Goal: Information Seeking & Learning: Learn about a topic

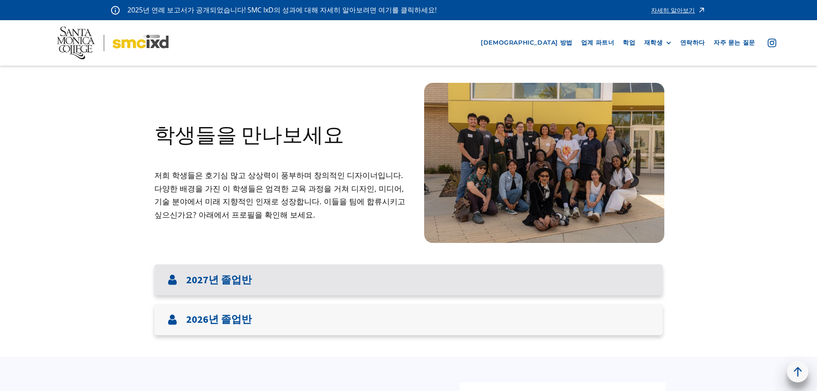
click at [246, 280] on font "2027년 졸업반" at bounding box center [219, 279] width 66 height 13
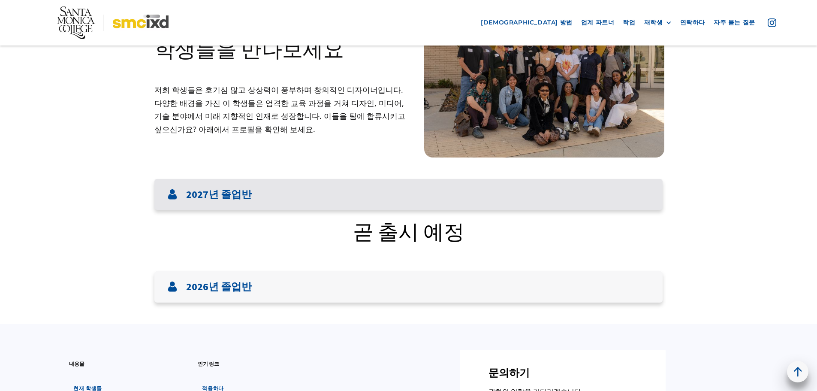
scroll to position [86, 0]
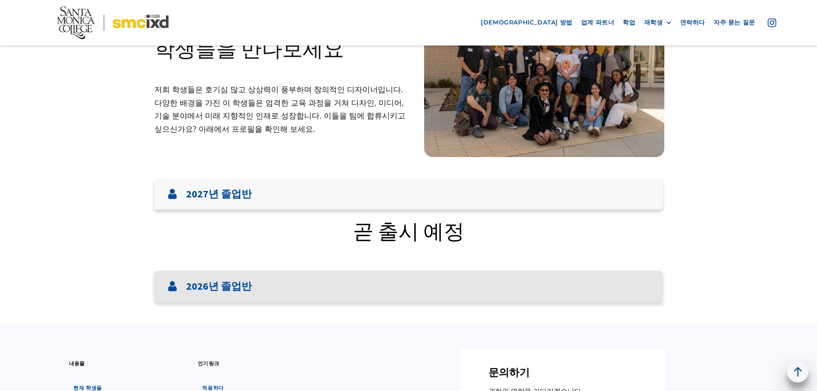
click at [278, 283] on div "2026년 졸업반" at bounding box center [408, 286] width 508 height 31
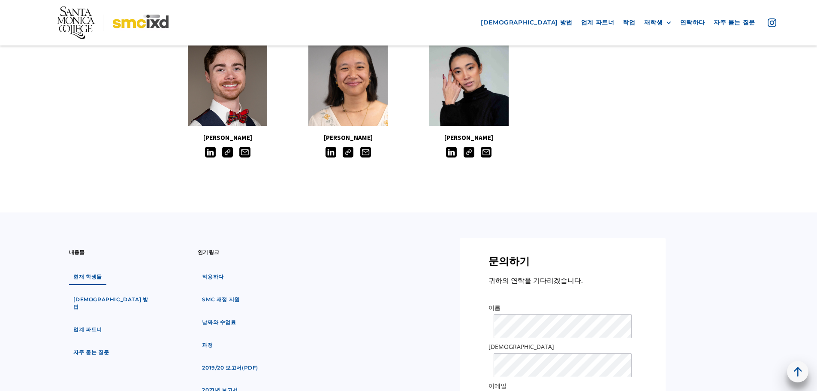
scroll to position [944, 0]
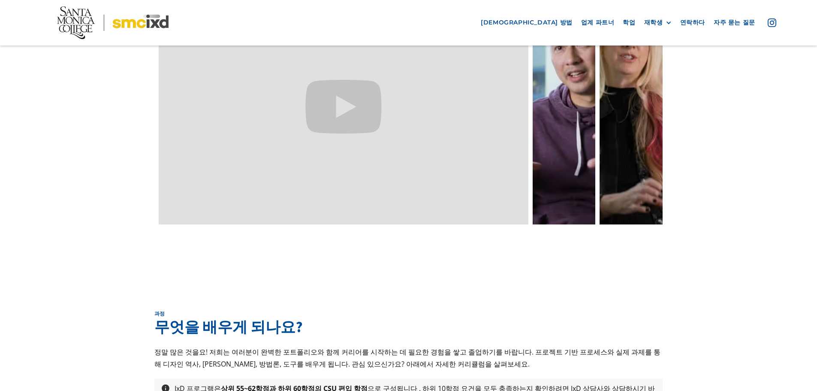
scroll to position [2783, 0]
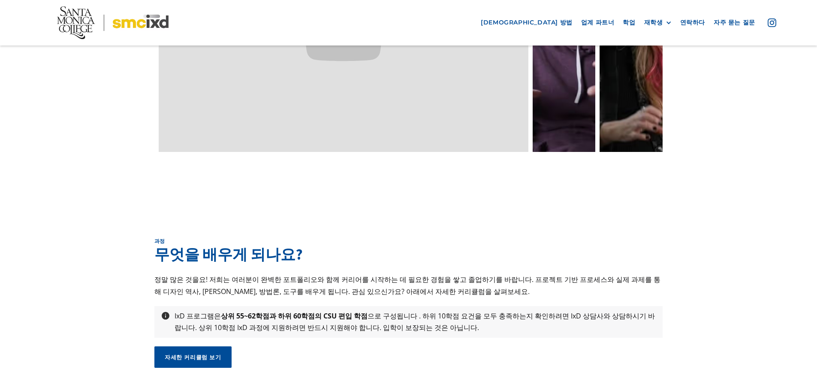
scroll to position [2660, 0]
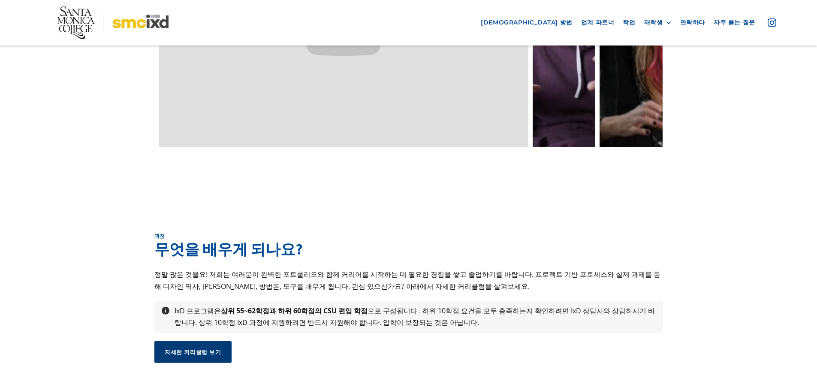
click at [194, 348] on font "자세한 커리큘럼 보기" at bounding box center [193, 351] width 57 height 7
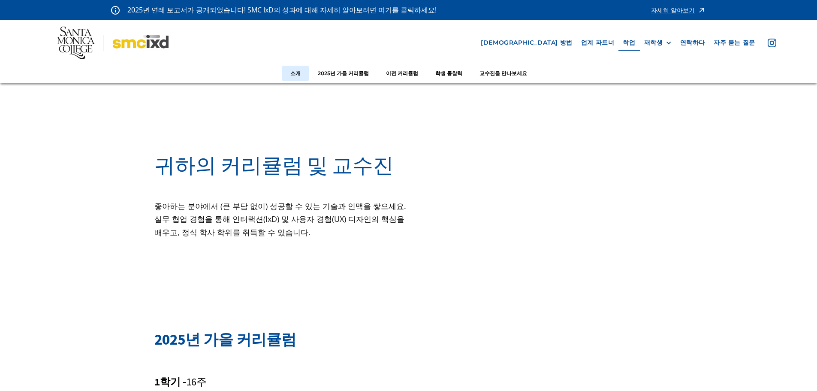
drag, startPoint x: 329, startPoint y: 207, endPoint x: 264, endPoint y: 250, distance: 77.9
click at [264, 250] on div "귀하의 커리큘럼 및 교수진 좋아하는 분야에서 (큰 부담 없이) 성공할 수 있는 기술과 인맥을 쌓으세요. 실무 협업 경험을 통해 인터랙션(IxD…" at bounding box center [281, 201] width 254 height 117
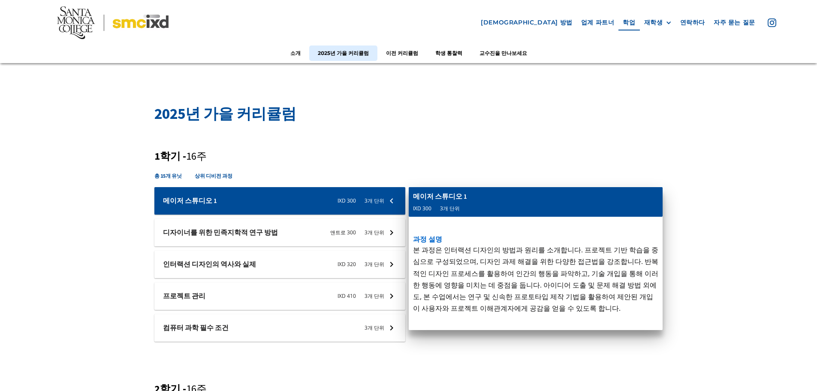
scroll to position [300, 0]
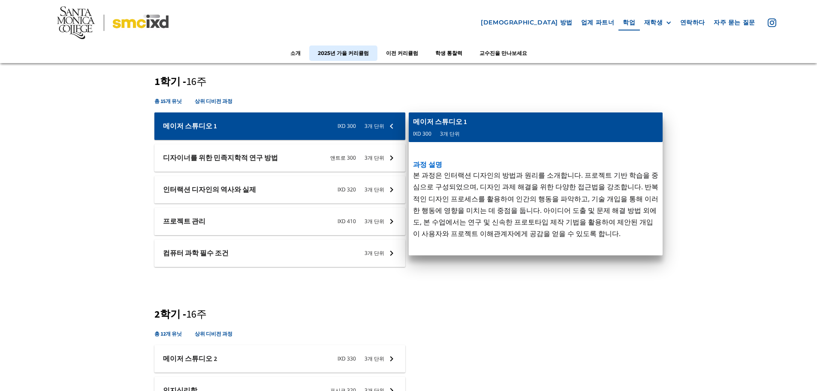
click at [386, 163] on div at bounding box center [279, 157] width 251 height 27
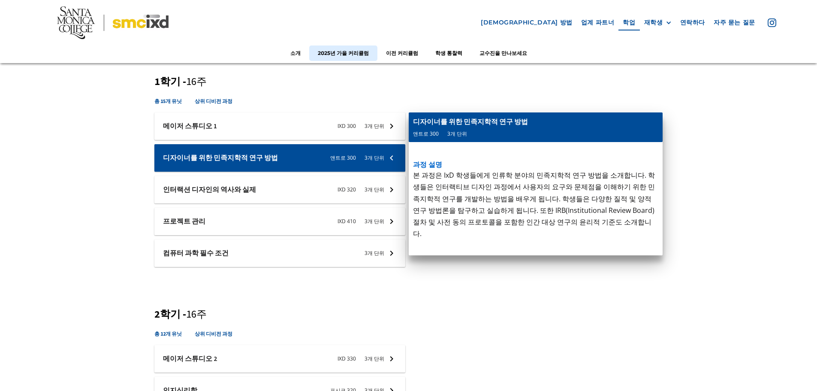
click at [388, 196] on div at bounding box center [279, 189] width 251 height 27
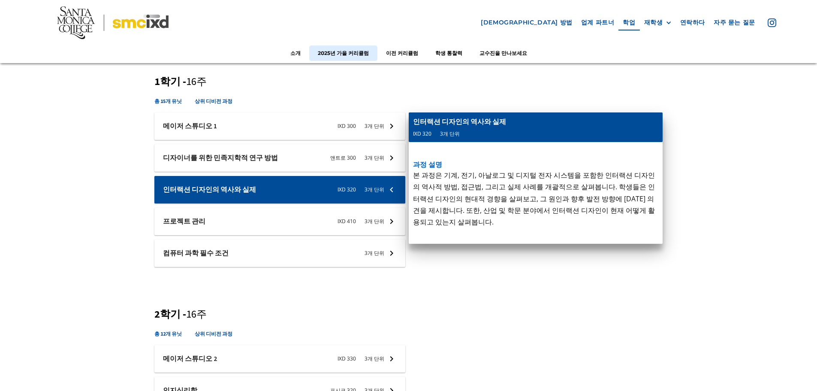
click at [387, 217] on div at bounding box center [279, 221] width 251 height 27
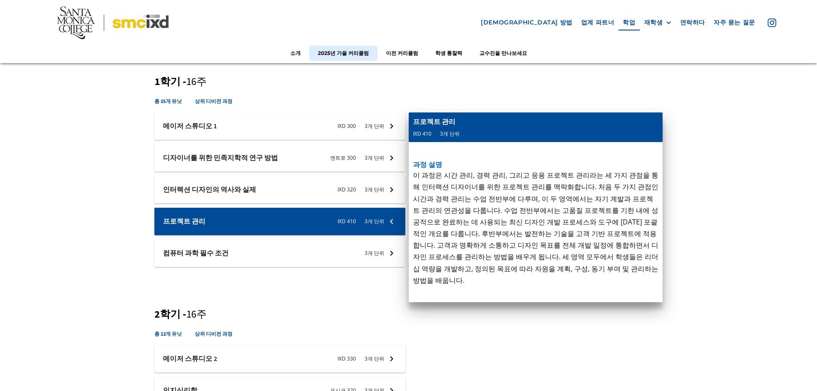
click at [375, 249] on div at bounding box center [279, 252] width 251 height 27
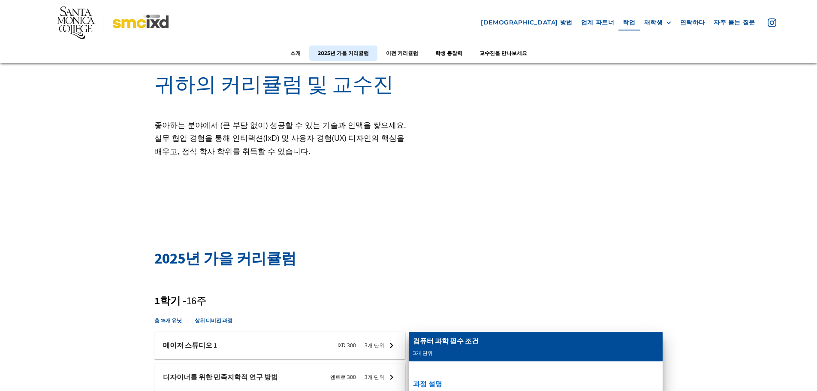
scroll to position [0, 0]
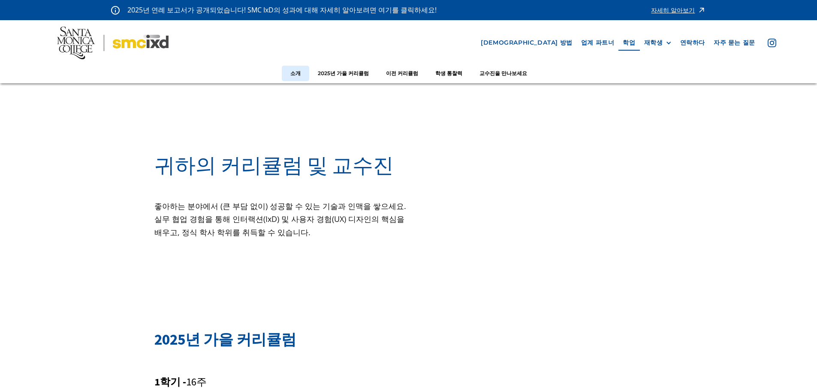
click at [301, 75] on font "소개" at bounding box center [295, 73] width 10 height 6
click at [343, 75] on font "2025년 가을 커리큘럼" at bounding box center [343, 73] width 51 height 6
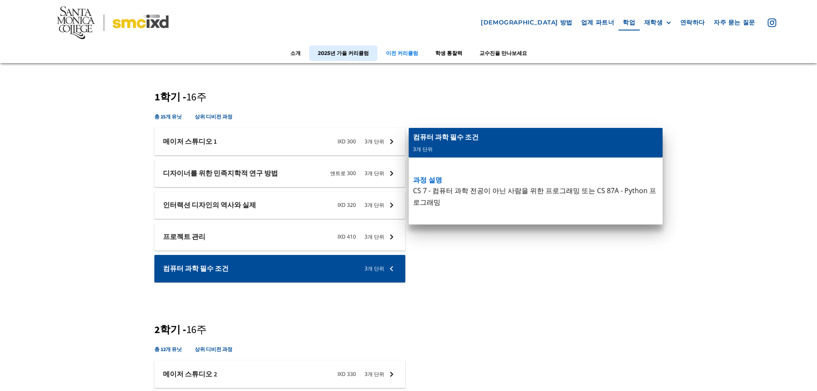
scroll to position [286, 0]
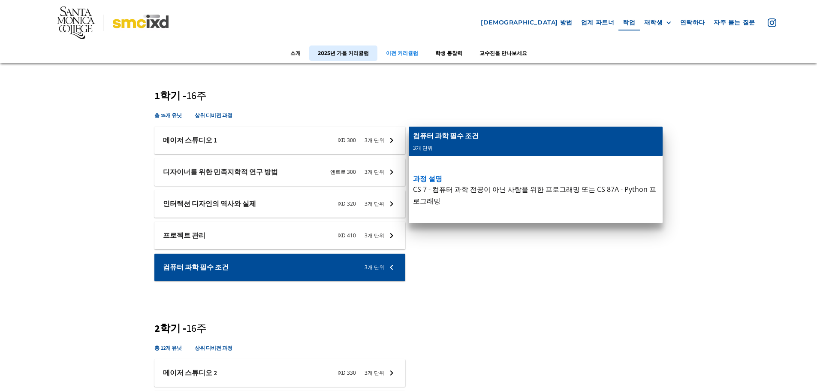
click at [400, 53] on font "이전 커리큘럼" at bounding box center [402, 52] width 32 height 6
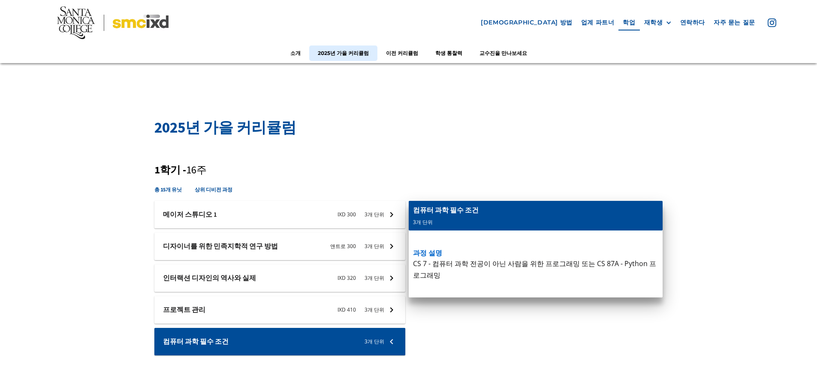
scroll to position [215, 0]
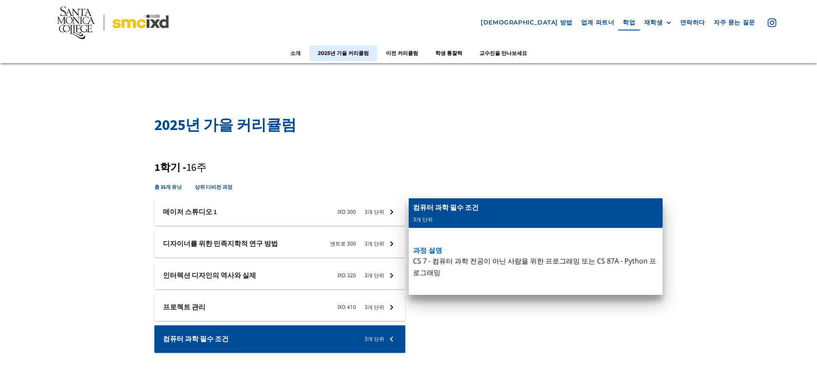
click at [379, 213] on div at bounding box center [279, 211] width 251 height 27
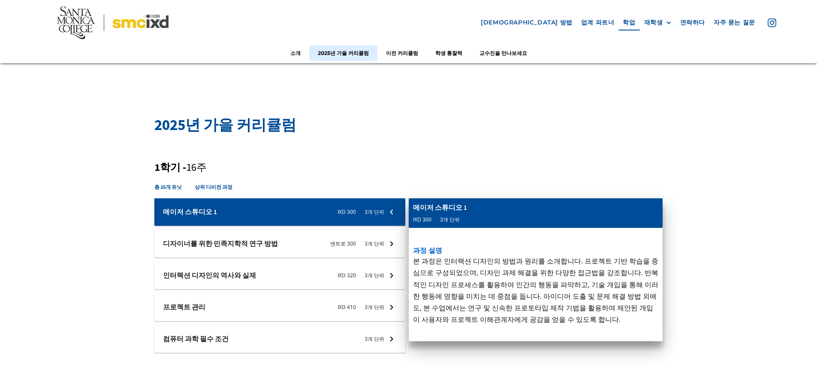
click at [375, 247] on div at bounding box center [279, 243] width 251 height 27
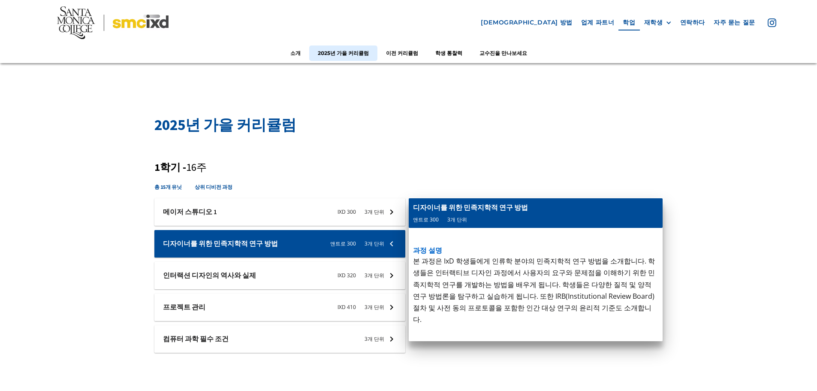
click at [369, 277] on div at bounding box center [279, 275] width 251 height 27
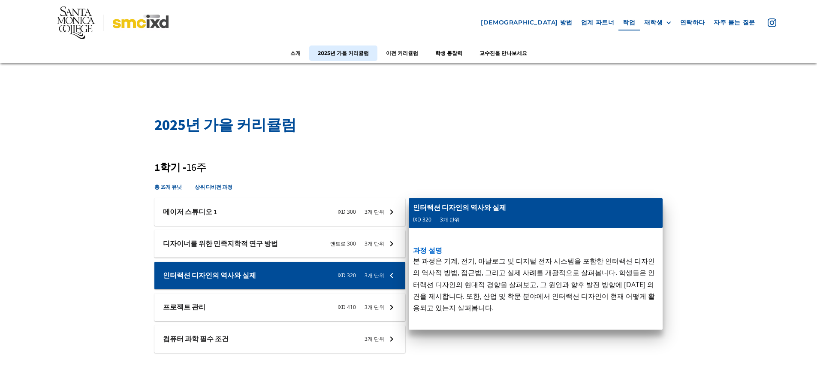
click at [366, 306] on div at bounding box center [279, 306] width 251 height 27
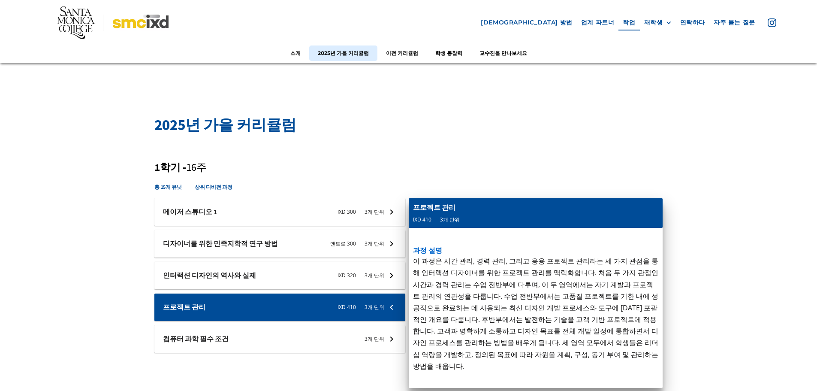
click at [371, 335] on div at bounding box center [279, 338] width 251 height 27
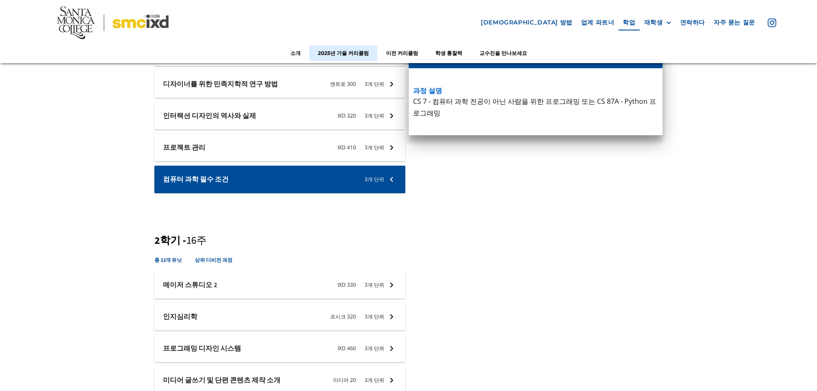
scroll to position [386, 0]
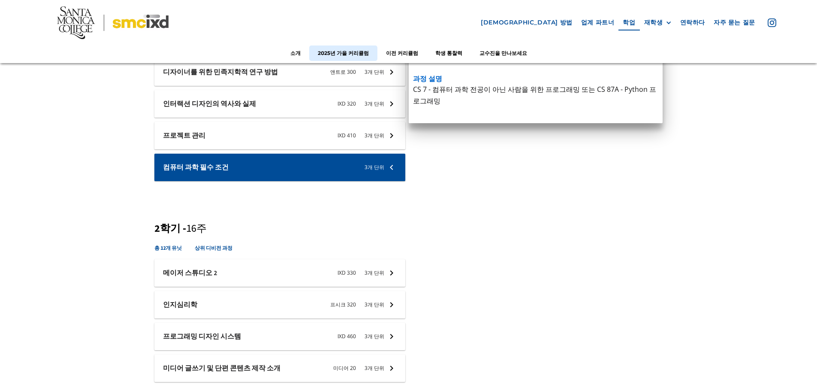
click at [382, 271] on div at bounding box center [279, 272] width 251 height 27
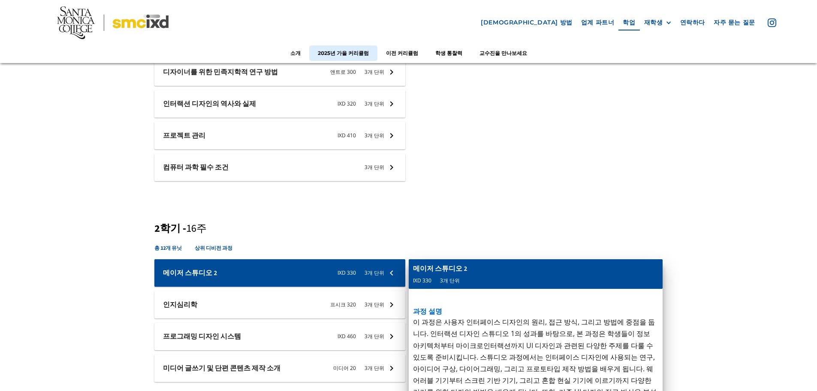
click at [374, 308] on div at bounding box center [279, 304] width 251 height 27
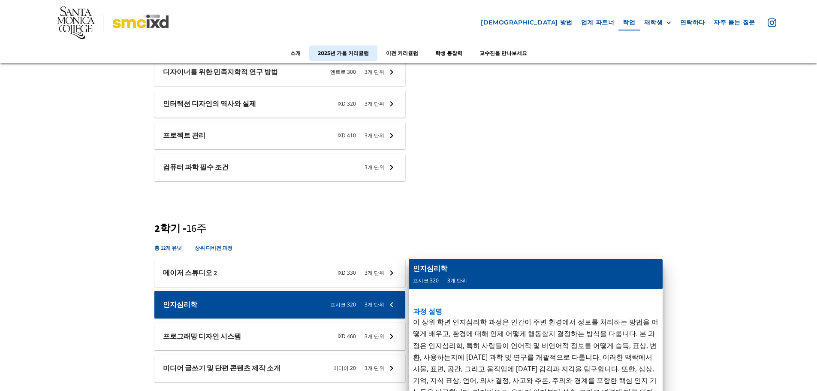
click at [372, 334] on div at bounding box center [279, 336] width 251 height 27
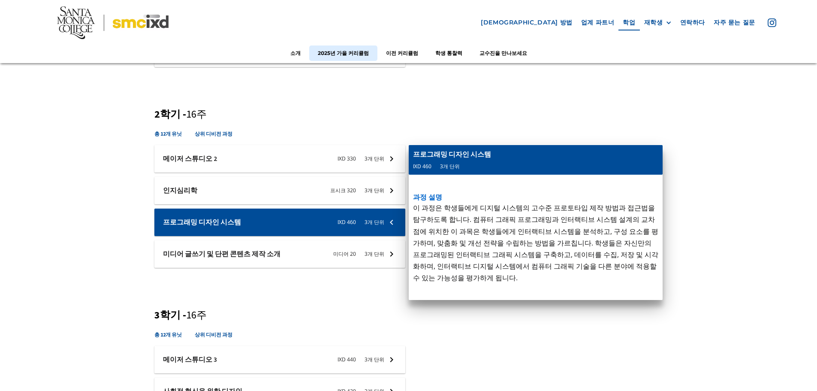
scroll to position [515, 0]
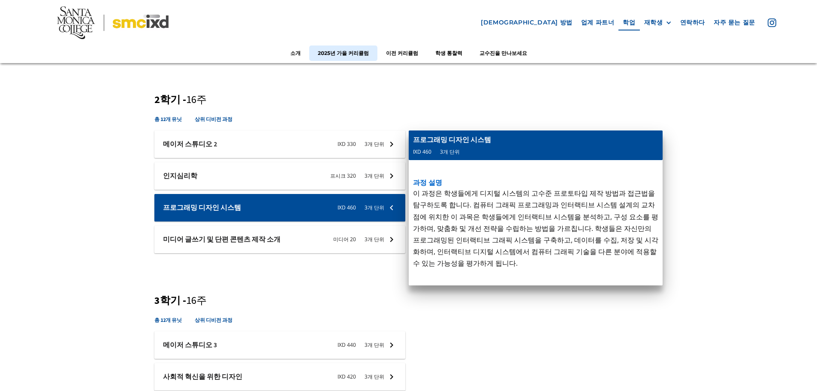
click at [360, 237] on div at bounding box center [279, 239] width 251 height 27
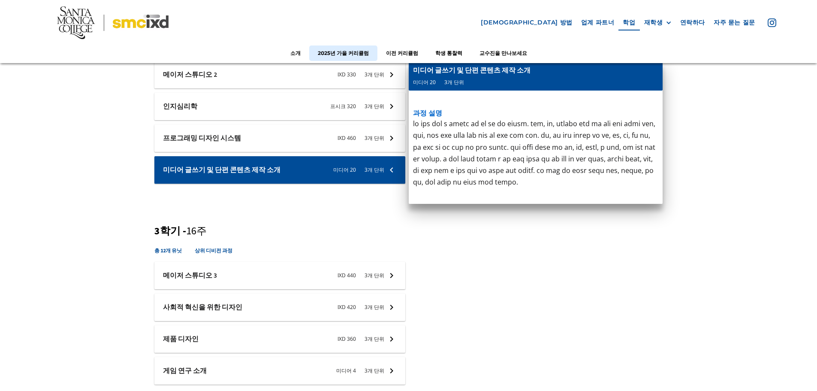
scroll to position [601, 0]
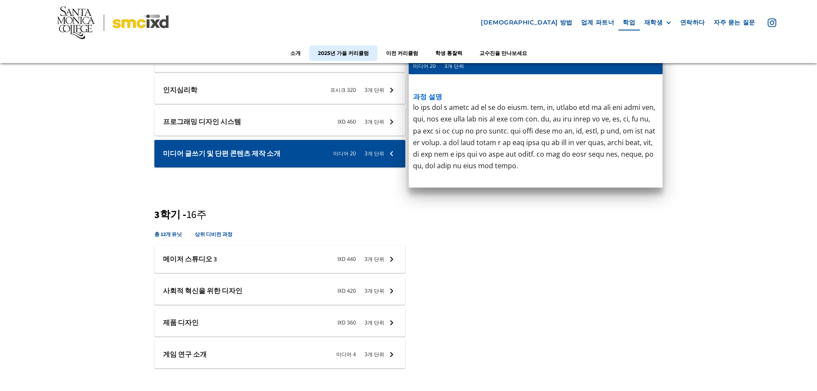
click at [381, 255] on div at bounding box center [279, 258] width 251 height 27
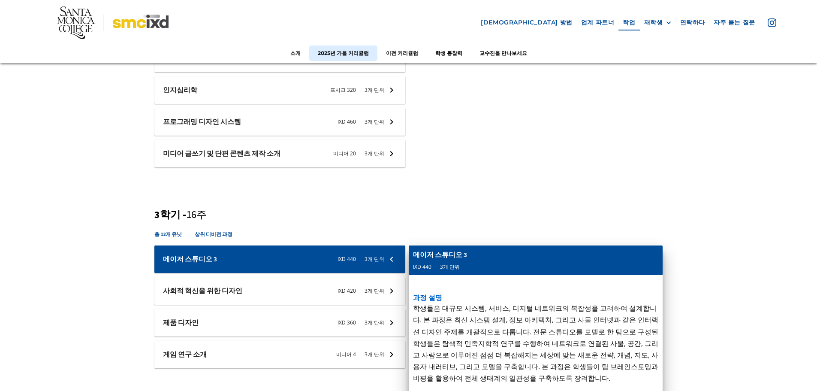
click at [378, 290] on div at bounding box center [279, 290] width 251 height 27
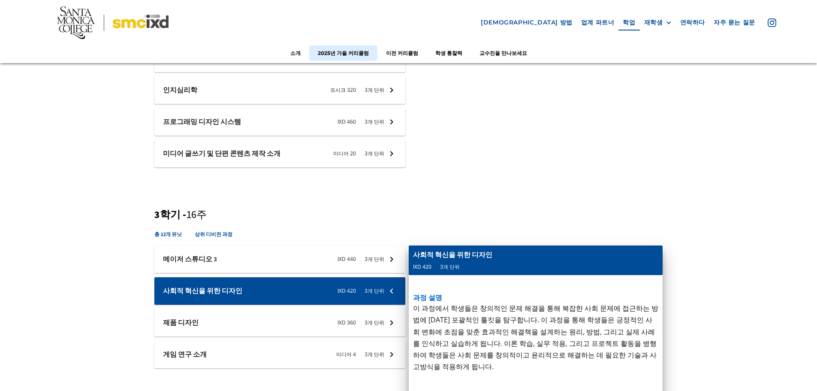
click at [378, 322] on div at bounding box center [279, 322] width 251 height 27
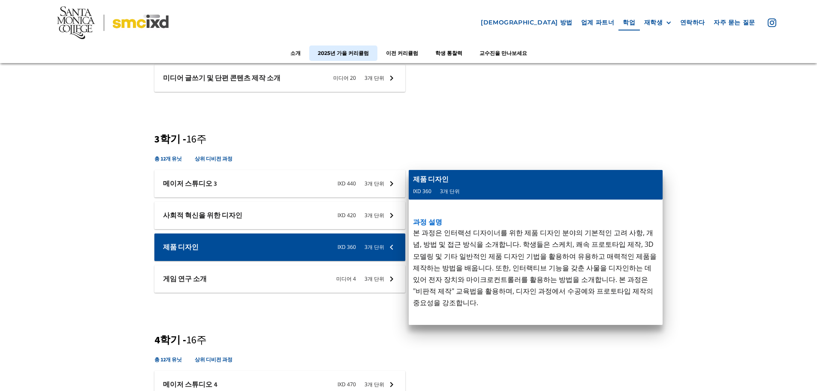
scroll to position [686, 0]
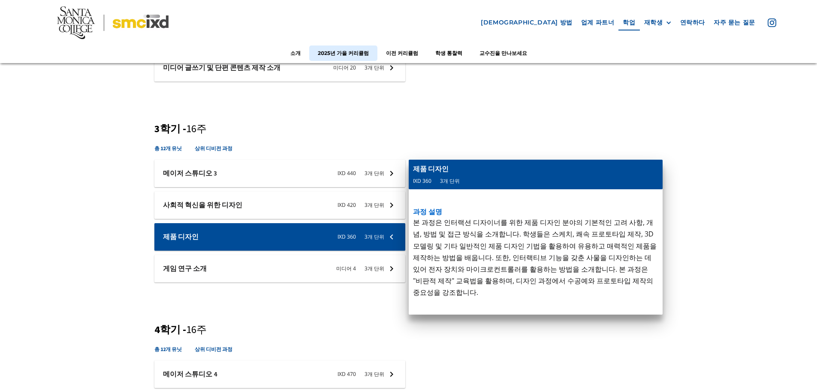
click at [359, 268] on div at bounding box center [279, 268] width 251 height 27
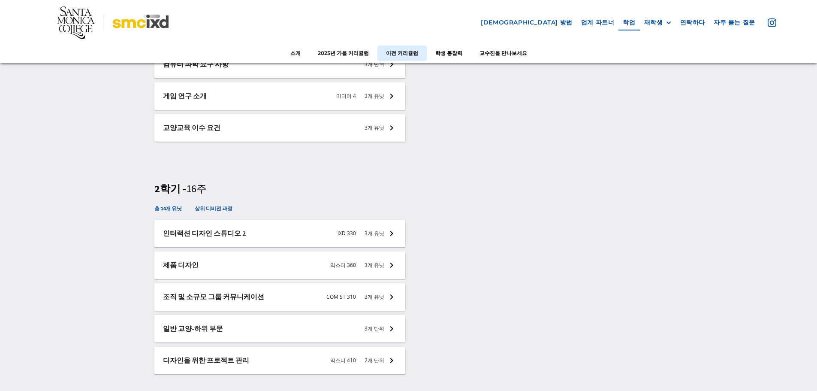
scroll to position [1373, 0]
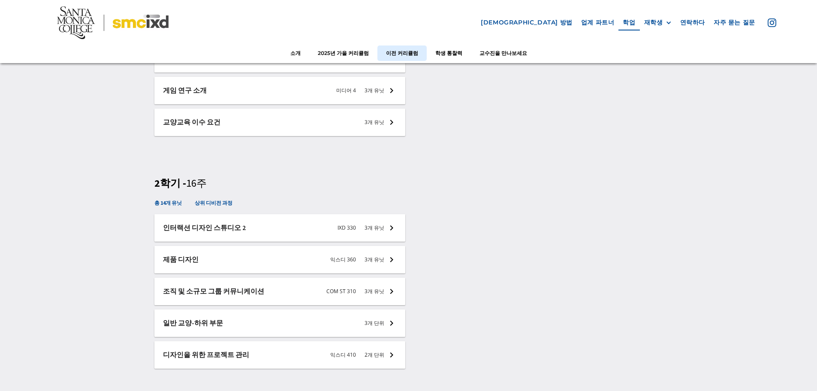
click at [376, 121] on div at bounding box center [279, 122] width 251 height 27
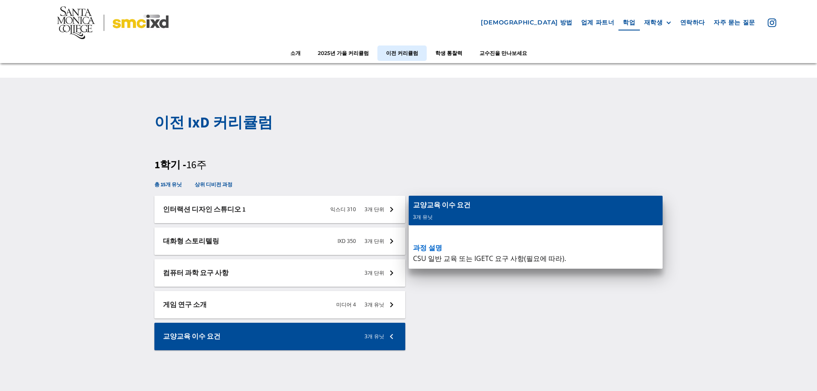
scroll to position [1158, 0]
click at [433, 260] on font "CSU 일반 교육 또는 IGETC 요구 사항(필요에 따라)." at bounding box center [489, 258] width 153 height 9
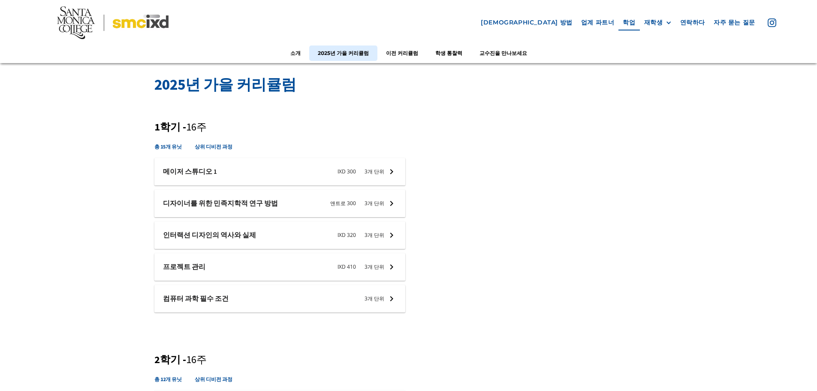
scroll to position [257, 0]
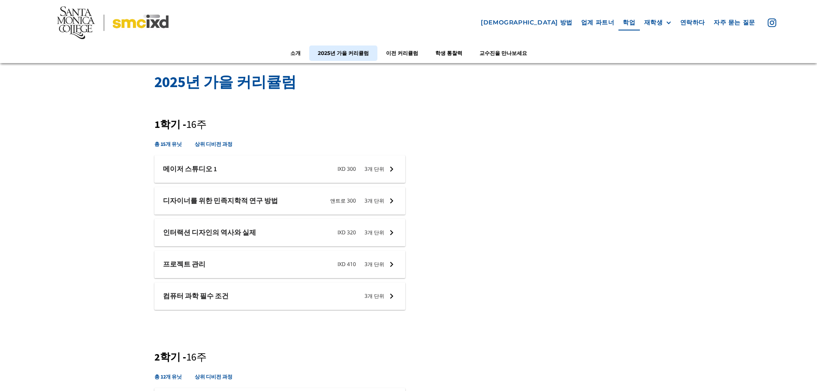
click at [353, 165] on div at bounding box center [279, 168] width 251 height 27
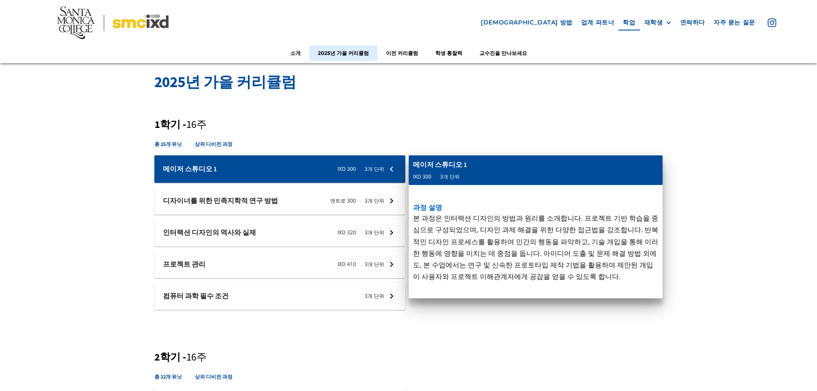
click at [374, 204] on div at bounding box center [279, 200] width 251 height 27
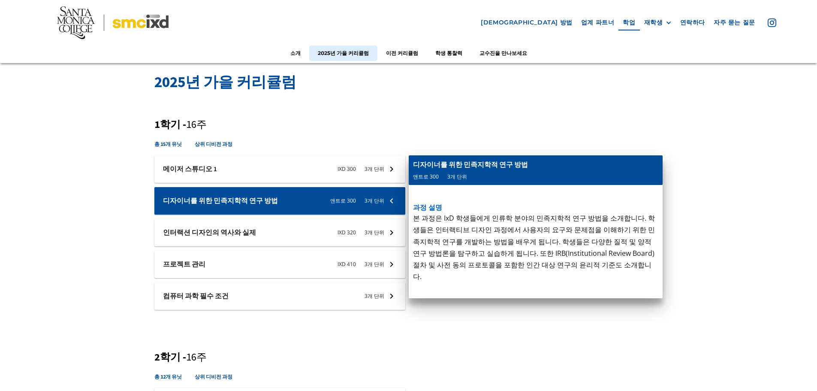
click at [374, 227] on div at bounding box center [279, 232] width 251 height 27
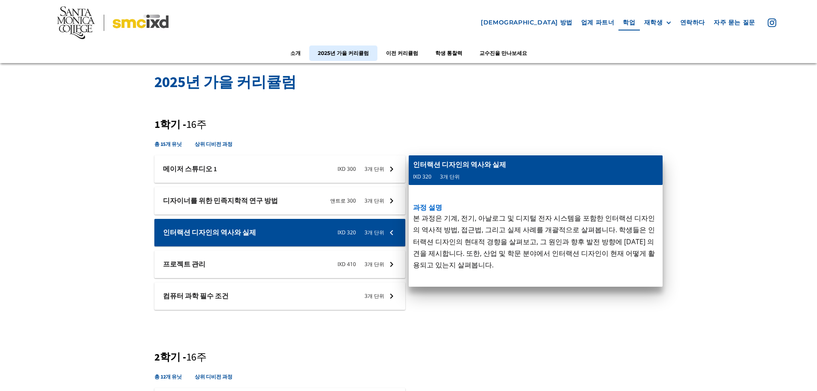
click at [381, 266] on div at bounding box center [279, 264] width 251 height 27
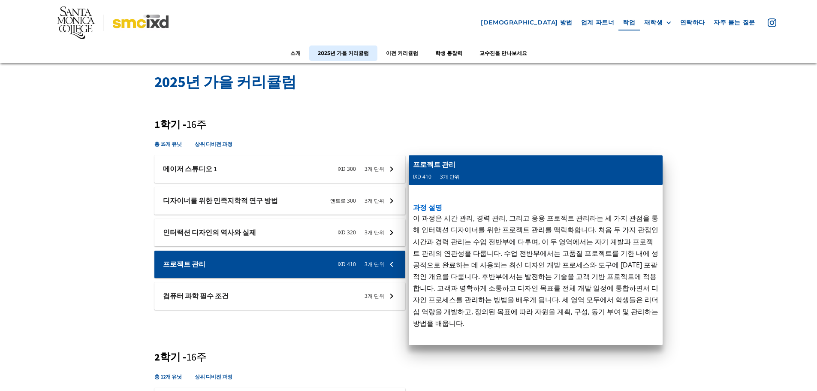
click at [369, 300] on div at bounding box center [279, 295] width 251 height 27
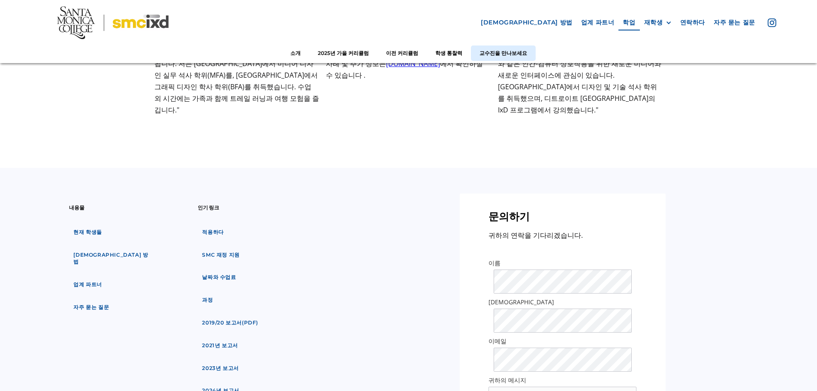
scroll to position [2917, 0]
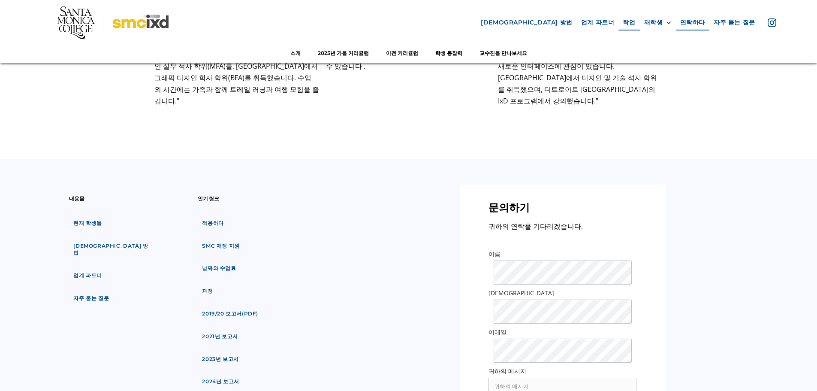
click at [815, 336] on footer "내용물 현재 학생들 신청 방법 업계 파트너 자주 묻는 질문 인기 링크 적용하다 SMC 재정 지원 날짜와 수업료 과정 2019/20 보고서(pd…" at bounding box center [408, 389] width 817 height 461
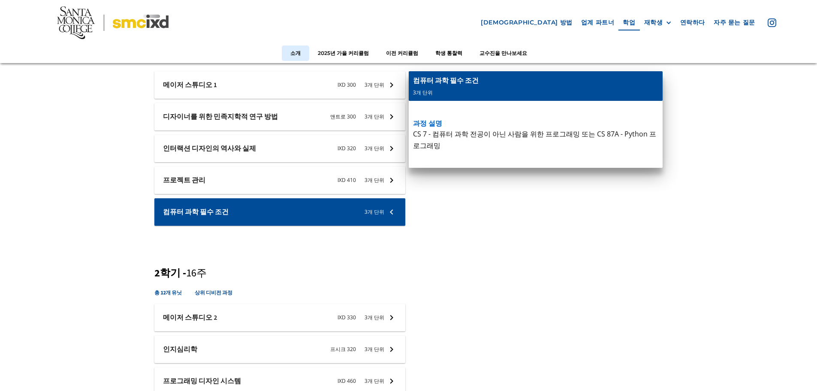
scroll to position [0, 0]
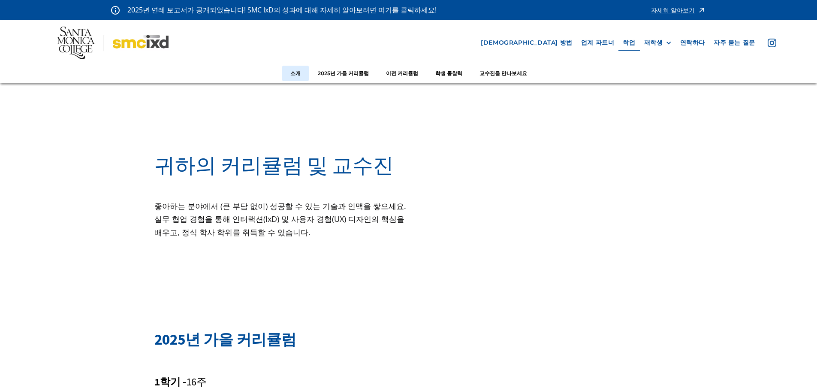
click at [134, 45] on img at bounding box center [113, 43] width 112 height 33
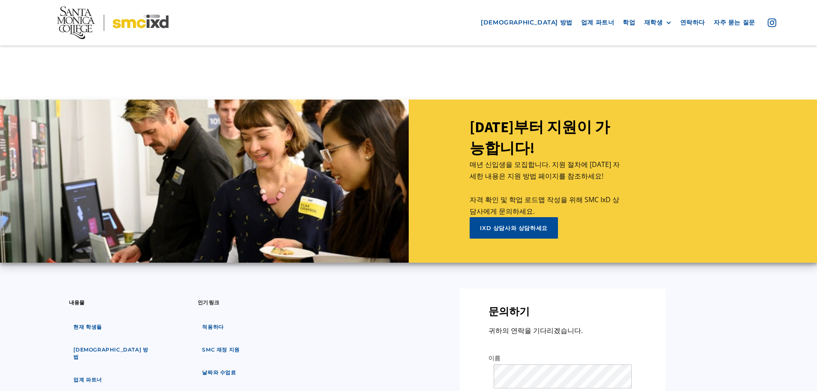
scroll to position [3779, 0]
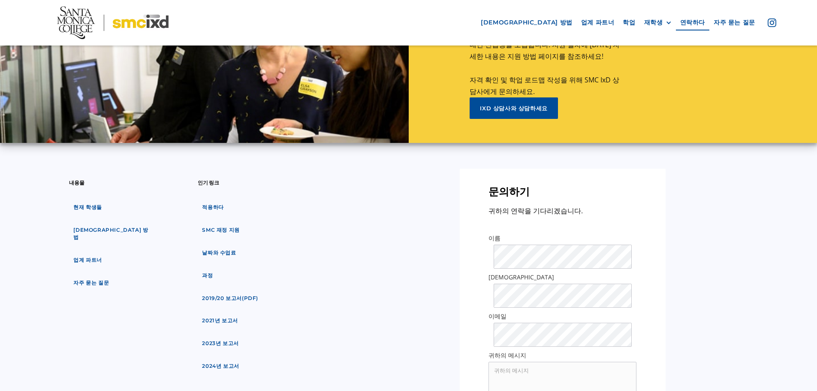
scroll to position [3908, 0]
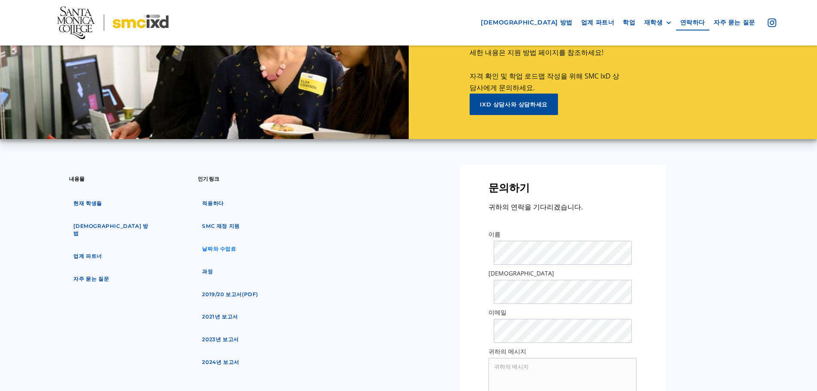
click at [226, 245] on font "날짜와 수업료" at bounding box center [219, 248] width 34 height 6
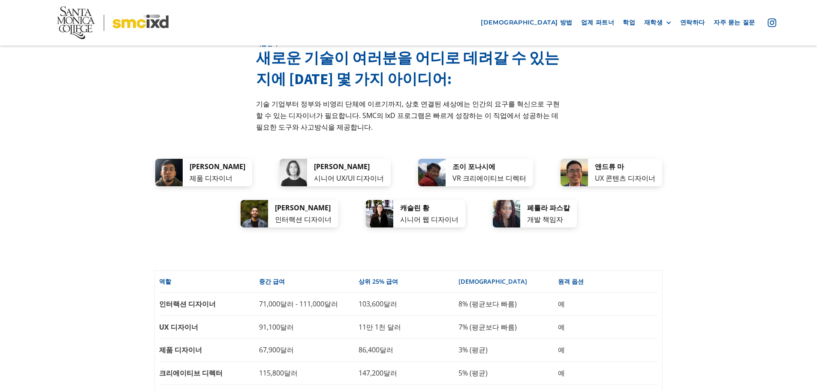
scroll to position [1630, 0]
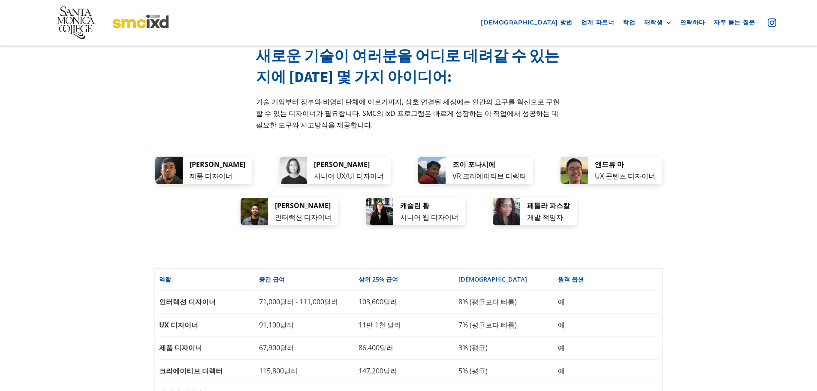
drag, startPoint x: 735, startPoint y: 241, endPoint x: 662, endPoint y: 225, distance: 74.1
click at [733, 241] on div "직업 선택 새로운 기술이 여러분을 어디로 데려갈 수 있는지에 대한 몇 가지 아이디어: 기술 기업부터 정부와 비영리 단체에 이르기까지, 상호 연…" at bounding box center [408, 238] width 817 height 519
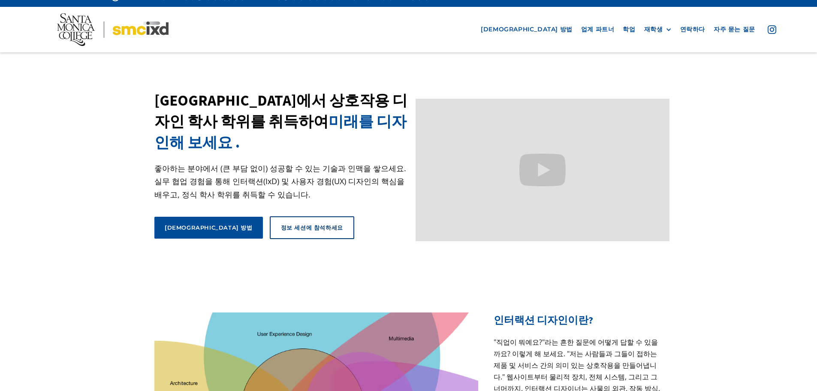
scroll to position [0, 0]
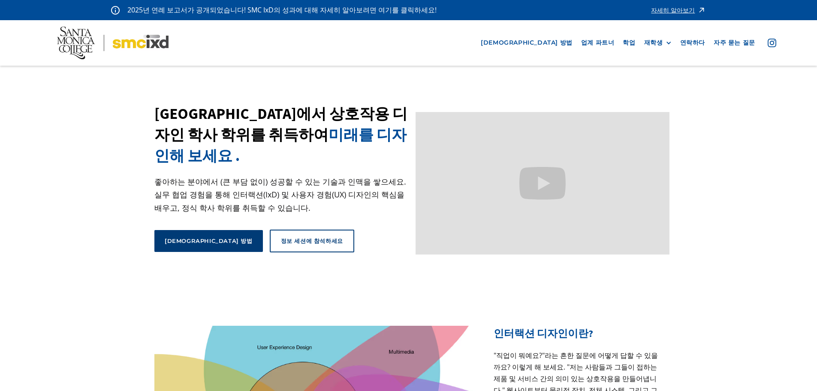
click at [188, 244] on link "[DEMOGRAPHIC_DATA] 방법" at bounding box center [208, 240] width 109 height 21
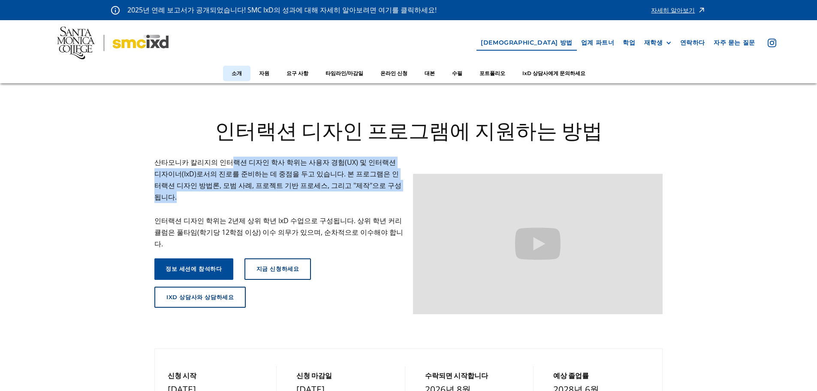
drag, startPoint x: 226, startPoint y: 163, endPoint x: 368, endPoint y: 189, distance: 144.1
click at [368, 189] on p "산타모니카 칼리지의 인터랙션 디자인 학사 학위는 사용자 경험(UX) 및 인터랙션 디자이너(IxD)로서의 진로를 준비하는 데 중점을 두고 있습니…" at bounding box center [279, 204] width 250 height 94
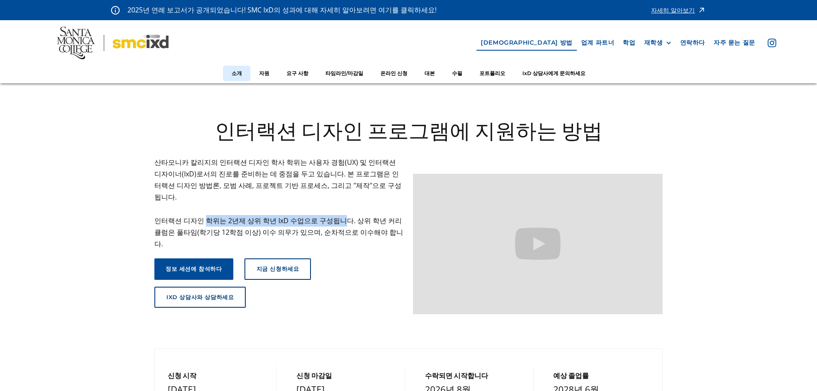
drag, startPoint x: 202, startPoint y: 210, endPoint x: 334, endPoint y: 208, distance: 132.2
click at [334, 216] on font "인터랙션 디자인 학위는 2년제 상위 학년 IxD 수업으로 구성됩니다. 상위 학년 커리큘럼은 풀타임(학기당 12학점 이상) 이수 의무가 있으며,…" at bounding box center [278, 232] width 249 height 33
click at [191, 216] on font "인터랙션 디자인 학위는 2년제 상위 학년 IxD 수업으로 구성됩니다. 상위 학년 커리큘럼은 풀타임(학기당 12학점 이상) 이수 의무가 있으며,…" at bounding box center [278, 232] width 249 height 33
drag, startPoint x: 187, startPoint y: 209, endPoint x: 340, endPoint y: 208, distance: 152.7
click at [340, 216] on font "인터랙션 디자인 학위는 2년제 상위 학년 IxD 수업으로 구성됩니다. 상위 학년 커리큘럼은 풀타임(학기당 12학점 이상) 이수 의무가 있으며,…" at bounding box center [278, 232] width 249 height 33
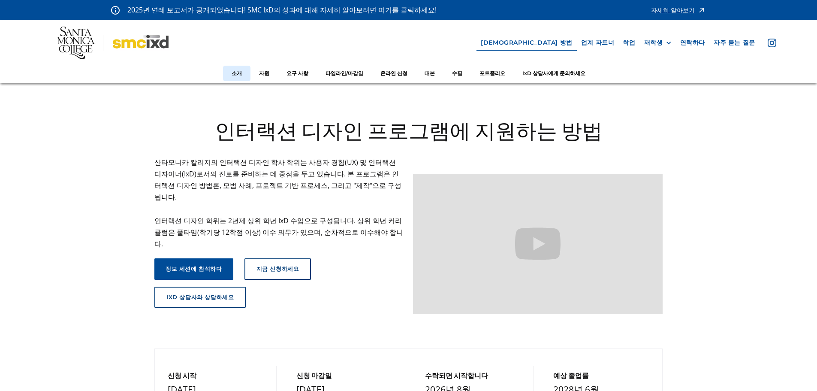
click at [184, 221] on font "인터랙션 디자인 학위는 2년제 상위 학년 IxD 수업으로 구성됩니다. 상위 학년 커리큘럼은 풀타임(학기당 12학점 이상) 이수 의무가 있으며,…" at bounding box center [278, 232] width 249 height 33
drag, startPoint x: 253, startPoint y: 218, endPoint x: 379, endPoint y: 218, distance: 126.1
click at [379, 218] on font "인터랙션 디자인 학위는 2년제 상위 학년 IxD 수업으로 구성됩니다. 상위 학년 커리큘럼은 풀타임(학기당 12학점 이상) 이수 의무가 있으며,…" at bounding box center [278, 232] width 249 height 33
click at [269, 76] on font "자원" at bounding box center [264, 73] width 10 height 6
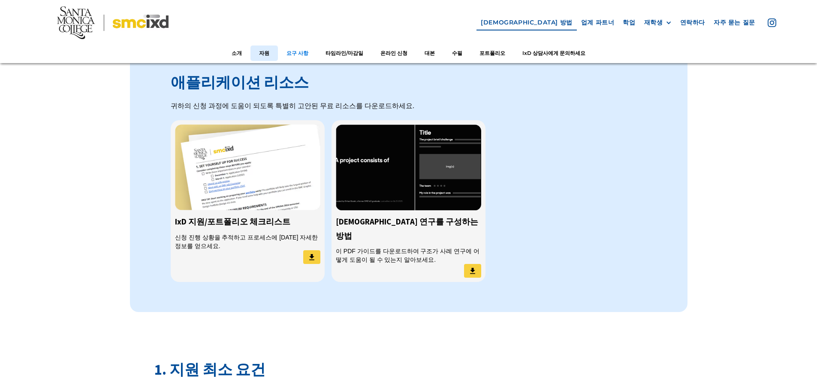
scroll to position [683, 0]
click at [304, 53] on font "요구 사항" at bounding box center [298, 52] width 22 height 6
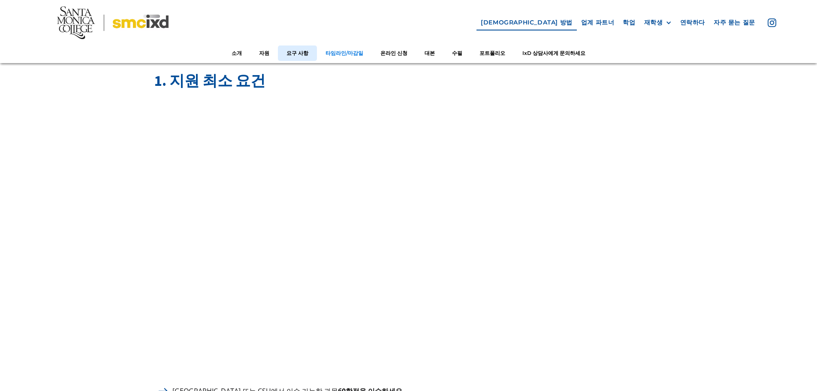
scroll to position [973, 0]
click at [351, 53] on font "타임라인/마감일" at bounding box center [345, 52] width 38 height 6
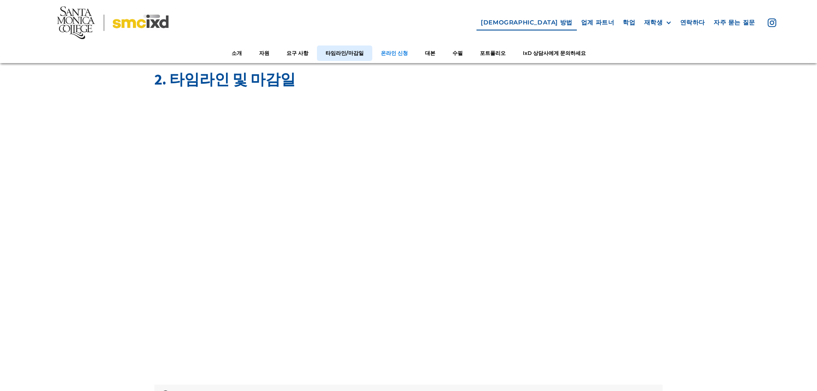
click at [393, 51] on font "온라인 신청" at bounding box center [394, 52] width 27 height 6
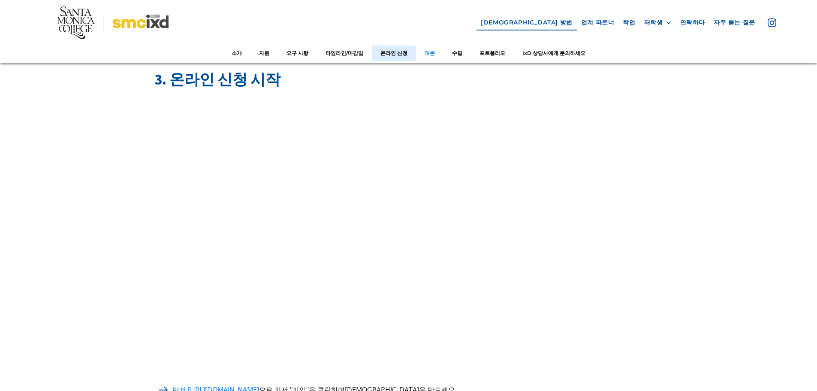
click at [432, 52] on font "대본" at bounding box center [430, 52] width 10 height 6
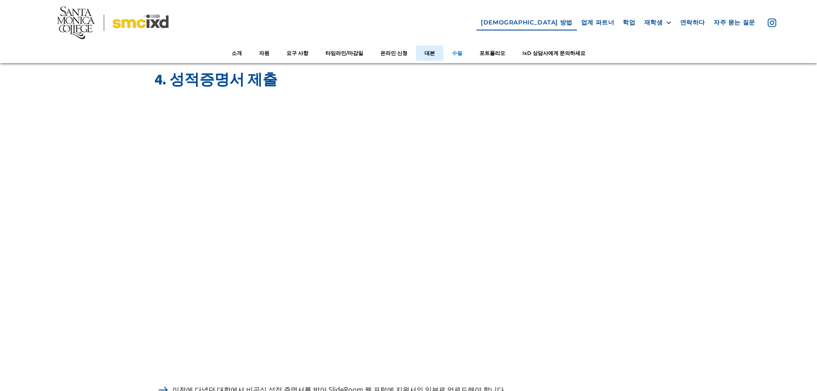
click at [452, 51] on font "수필" at bounding box center [457, 52] width 10 height 6
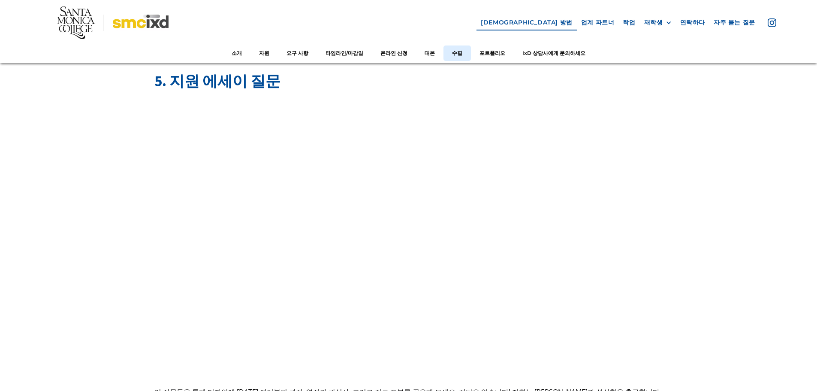
scroll to position [2908, 0]
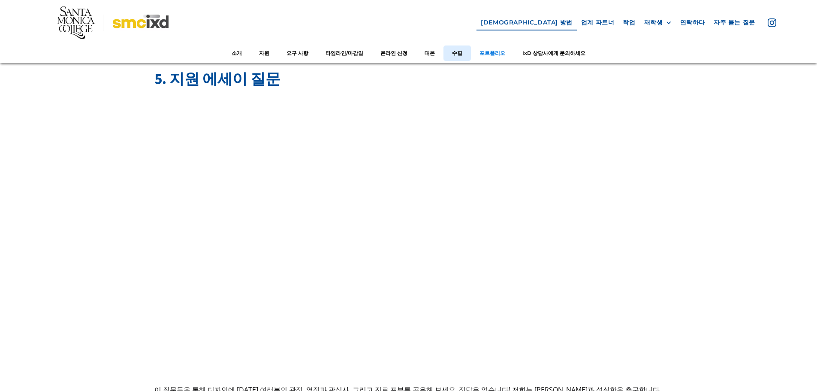
click at [493, 54] on font "포트폴리오" at bounding box center [493, 52] width 26 height 6
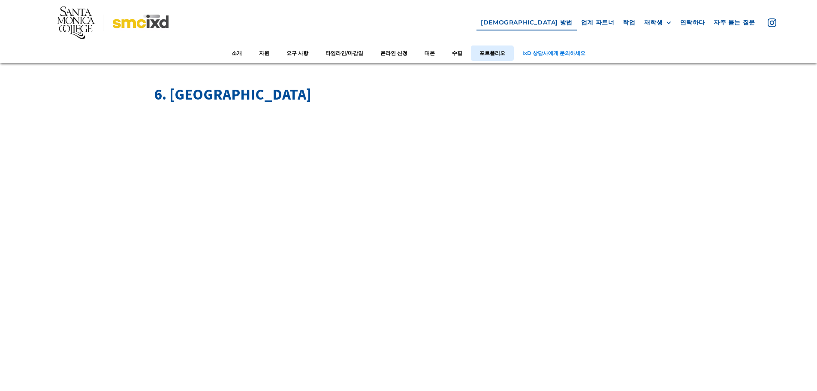
scroll to position [3531, 0]
click at [538, 51] on font "IxD 상담사에게 문의하세요" at bounding box center [554, 52] width 63 height 6
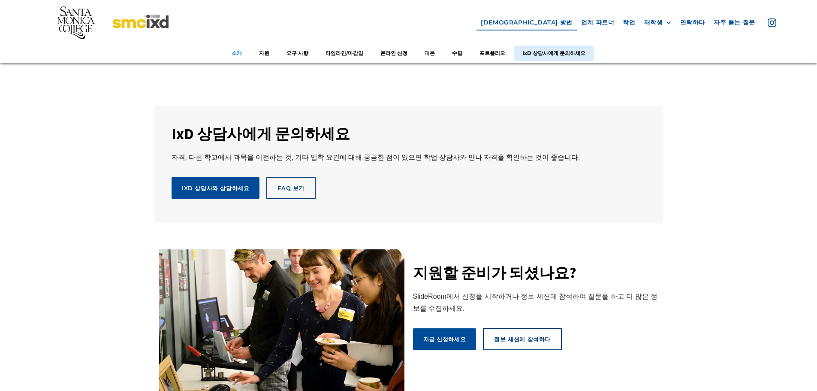
scroll to position [4560, 0]
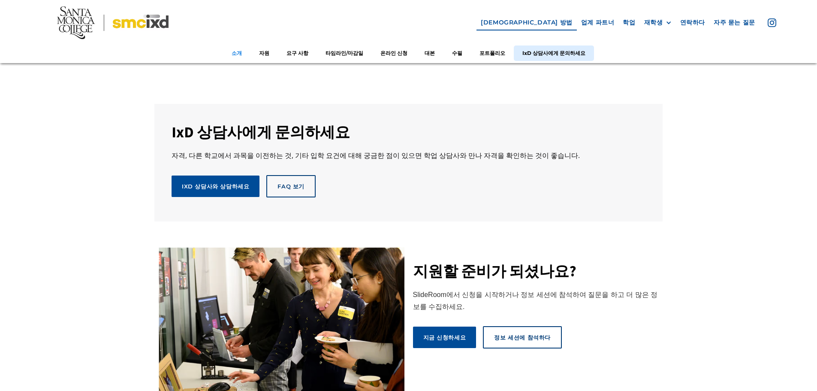
click at [236, 56] on link "소개" at bounding box center [236, 53] width 27 height 16
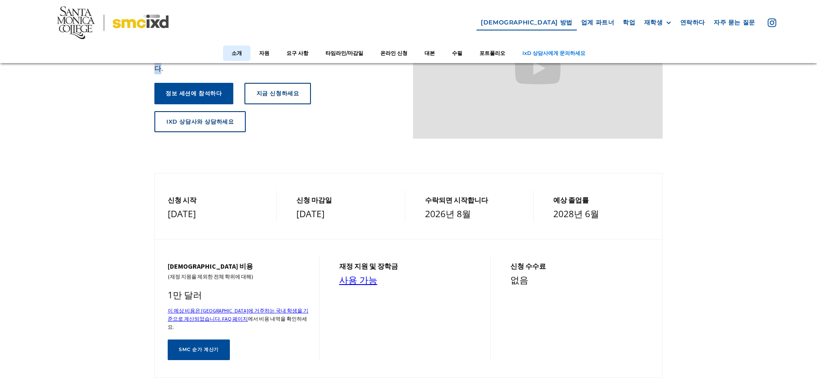
click at [545, 58] on link "IxD 상담사에게 문의하세요" at bounding box center [554, 53] width 80 height 16
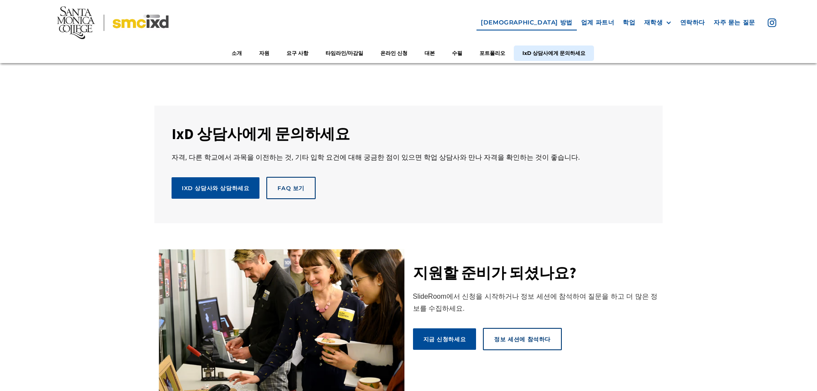
scroll to position [4560, 0]
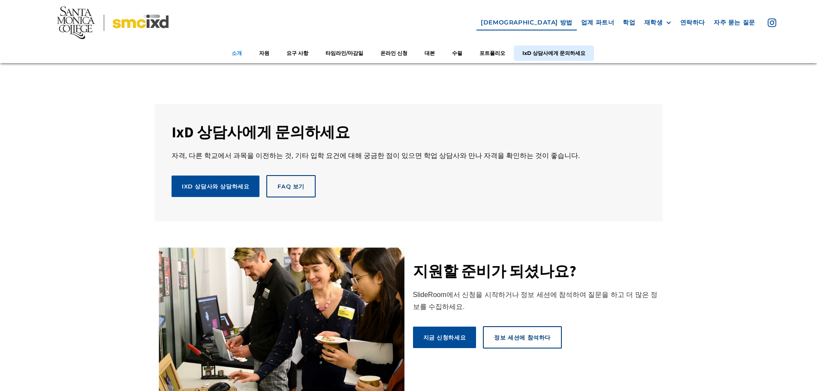
click at [242, 50] on font "소개" at bounding box center [237, 52] width 10 height 6
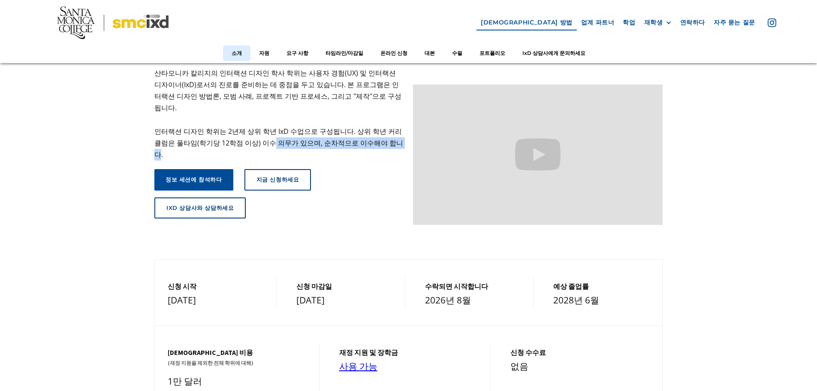
scroll to position [84, 0]
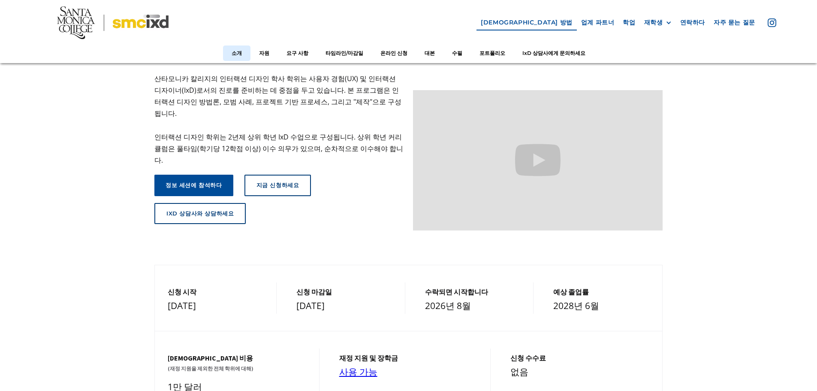
click at [220, 132] on font "인터랙션 디자인 학위는 2년제 상위 학년 IxD 수업으로 구성됩니다. 상위 학년 커리큘럼은 풀타임(학기당 12학점 이상) 이수 의무가 있으며,…" at bounding box center [278, 148] width 249 height 33
drag, startPoint x: 232, startPoint y: 125, endPoint x: 332, endPoint y: 124, distance: 100.4
click at [332, 132] on font "인터랙션 디자인 학위는 2년제 상위 학년 IxD 수업으로 구성됩니다. 상위 학년 커리큘럼은 풀타임(학기당 12학점 이상) 이수 의무가 있으며,…" at bounding box center [278, 148] width 249 height 33
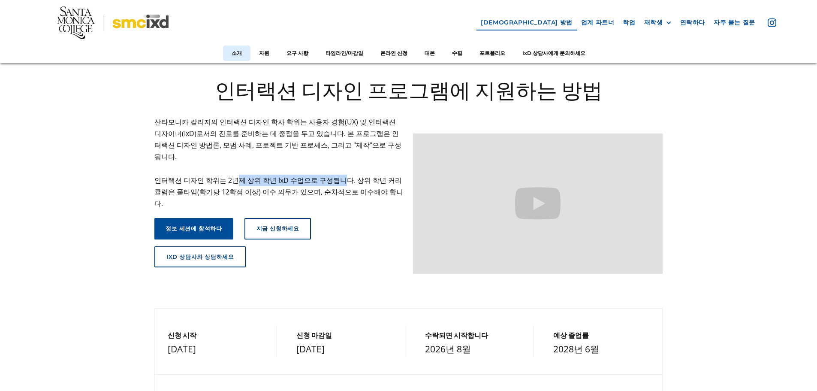
scroll to position [0, 0]
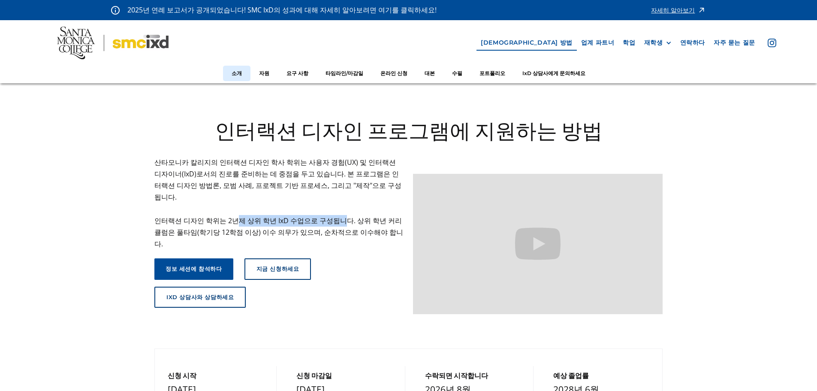
click at [129, 42] on img at bounding box center [113, 43] width 112 height 33
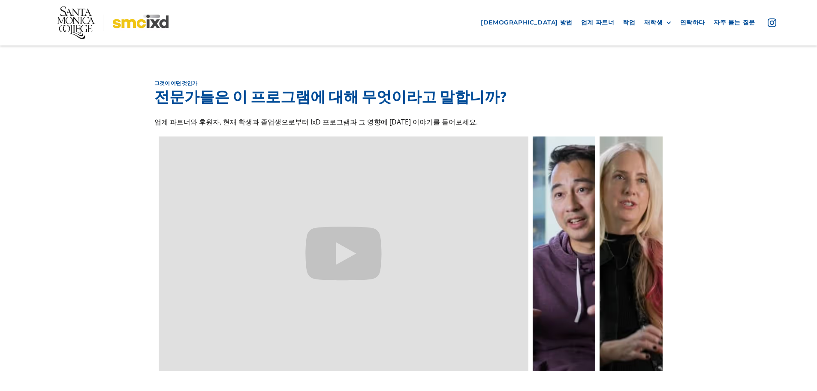
scroll to position [2403, 0]
